Goal: Task Accomplishment & Management: Use online tool/utility

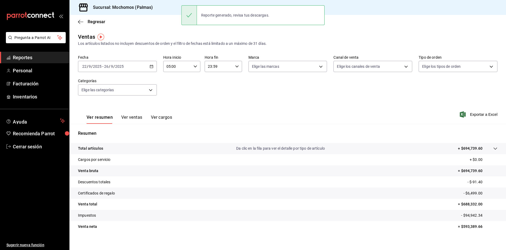
click at [42, 58] on span "Reportes" at bounding box center [39, 57] width 52 height 7
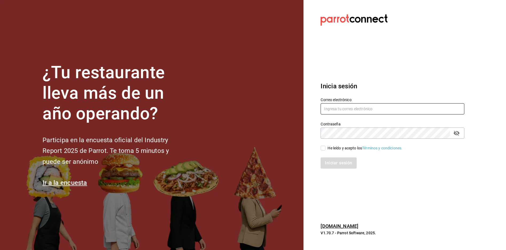
type input "antonio.hernandez@grupocosteno.com"
drag, startPoint x: 323, startPoint y: 148, endPoint x: 332, endPoint y: 156, distance: 12.1
click at [323, 148] on input "He leído y acepto los Términos y condiciones." at bounding box center [323, 148] width 5 height 5
checkbox input "true"
click at [335, 162] on button "Iniciar sesión" at bounding box center [339, 163] width 36 height 11
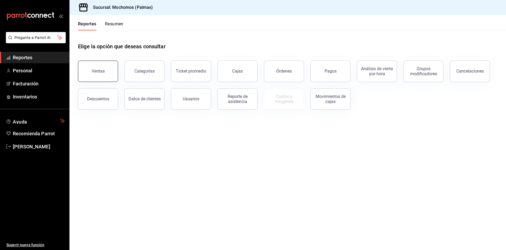
click at [88, 68] on button "Ventas" at bounding box center [98, 71] width 40 height 21
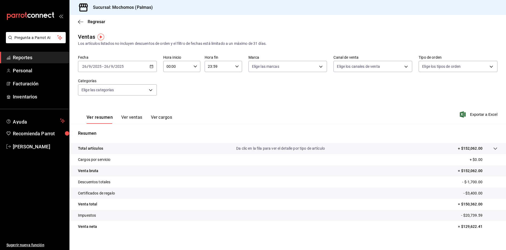
click at [150, 66] on icon "button" at bounding box center [152, 67] width 4 height 4
click at [103, 135] on li "Rango de fechas" at bounding box center [103, 131] width 50 height 12
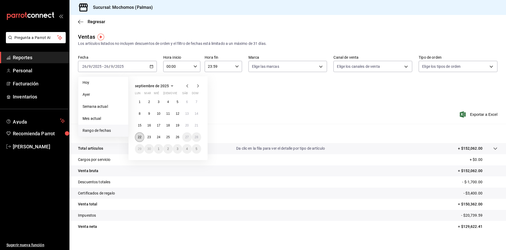
click at [139, 135] on button "22" at bounding box center [139, 138] width 9 height 10
click at [180, 137] on button "26" at bounding box center [177, 138] width 9 height 10
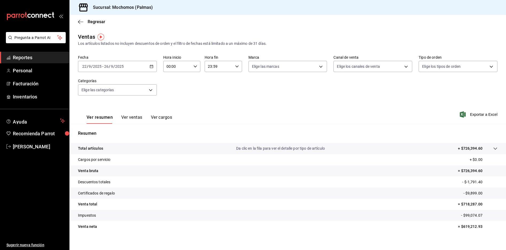
click at [193, 67] on icon "button" at bounding box center [195, 67] width 4 height 4
click at [173, 93] on button "05" at bounding box center [171, 90] width 16 height 11
type input "05:00"
click at [282, 104] on div at bounding box center [253, 125] width 506 height 250
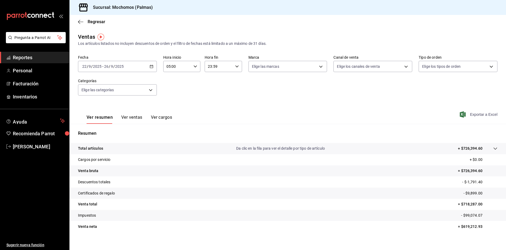
click at [476, 113] on span "Exportar a Excel" at bounding box center [479, 114] width 37 height 6
